Goal: Find contact information: Find contact information

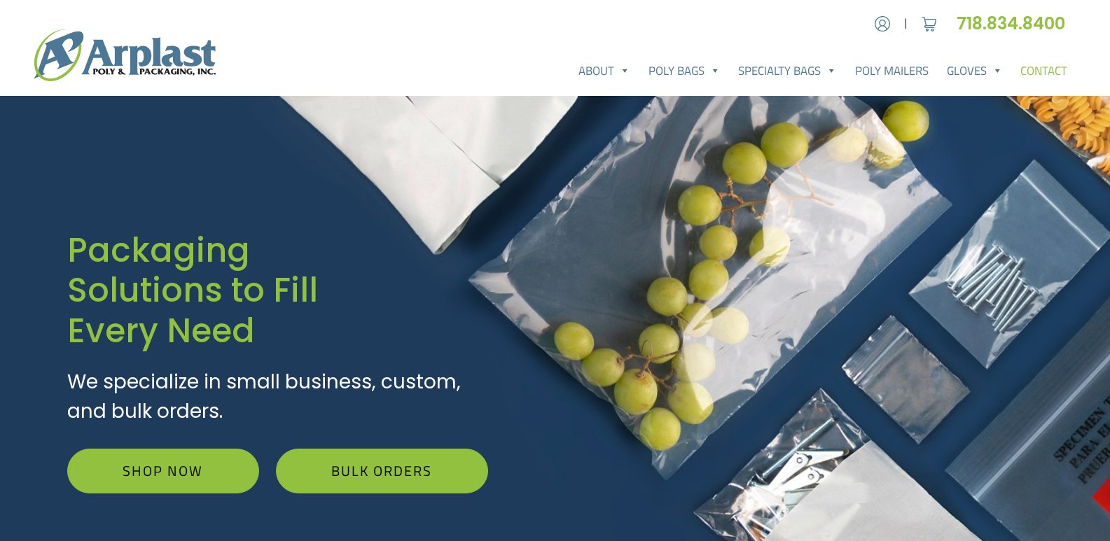
click at [1028, 74] on link "Contact" at bounding box center [1043, 71] width 65 height 28
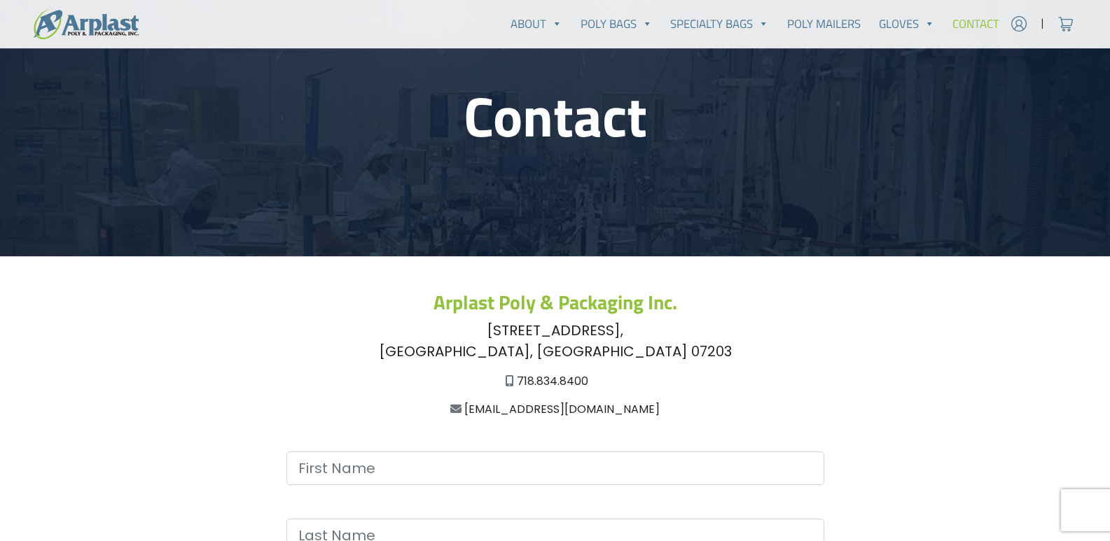
scroll to position [140, 0]
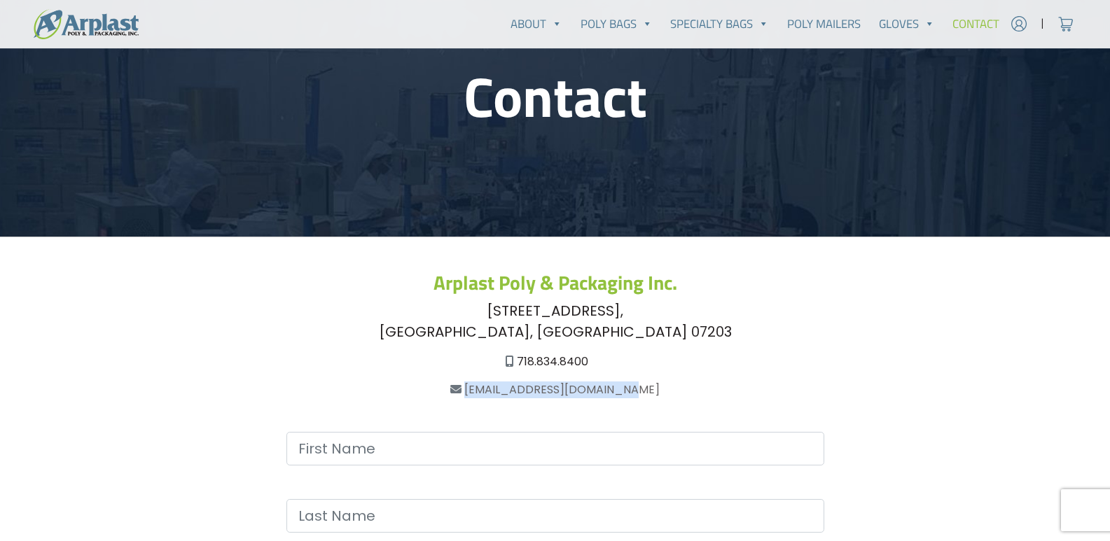
drag, startPoint x: 645, startPoint y: 388, endPoint x: 485, endPoint y: 398, distance: 160.6
click at [485, 398] on div "[EMAIL_ADDRESS][DOMAIN_NAME]" at bounding box center [555, 390] width 907 height 17
copy link "[EMAIL_ADDRESS][DOMAIN_NAME]"
